Goal: Navigation & Orientation: Find specific page/section

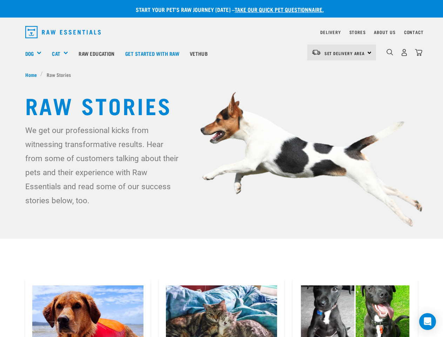
click at [36, 53] on div "Dog" at bounding box center [36, 53] width 22 height 28
click at [63, 53] on div "Cat" at bounding box center [62, 53] width 21 height 28
click at [341, 52] on span "Set Delivery Area" at bounding box center [344, 53] width 41 height 2
click at [390, 52] on img "dropdown navigation" at bounding box center [389, 52] width 7 height 7
click at [427, 321] on icon "Open Intercom Messenger" at bounding box center [427, 321] width 7 height 8
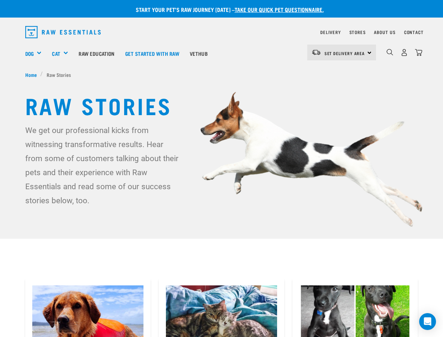
click at [36, 53] on div "Dog" at bounding box center [36, 53] width 22 height 28
click at [63, 53] on div "Cat" at bounding box center [62, 53] width 21 height 28
click at [341, 52] on span "Set Delivery Area" at bounding box center [344, 53] width 41 height 2
click at [390, 52] on img "dropdown navigation" at bounding box center [389, 52] width 7 height 7
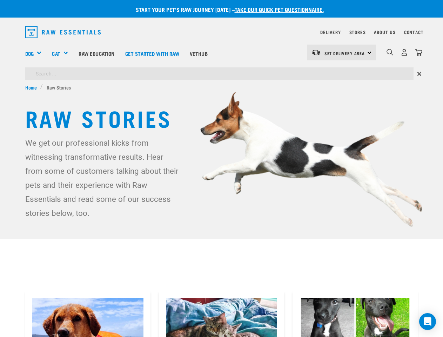
click at [427, 321] on icon "Open Intercom Messenger" at bounding box center [427, 321] width 7 height 8
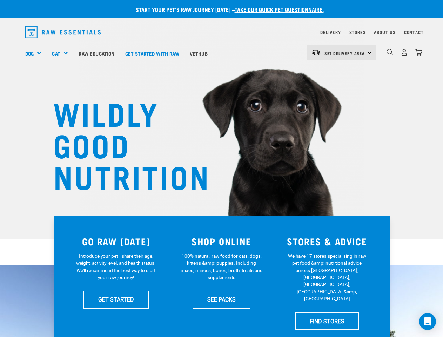
click at [36, 53] on div "Dog" at bounding box center [36, 53] width 22 height 28
click at [63, 53] on div "Cat" at bounding box center [62, 53] width 21 height 28
click at [341, 52] on span "Set Delivery Area" at bounding box center [344, 53] width 41 height 2
click at [390, 52] on img "dropdown navigation" at bounding box center [389, 52] width 7 height 7
click at [427, 321] on icon "Open Intercom Messenger" at bounding box center [427, 321] width 7 height 8
